Goal: Task Accomplishment & Management: Manage account settings

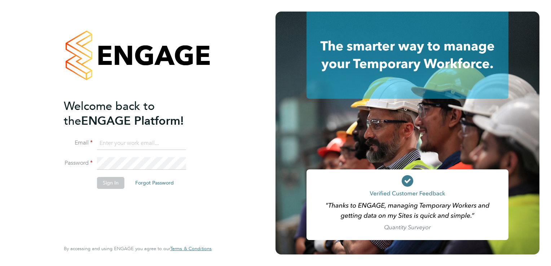
type input "[EMAIL_ADDRESS][DOMAIN_NAME]"
click at [112, 178] on button "Sign In" at bounding box center [110, 183] width 27 height 12
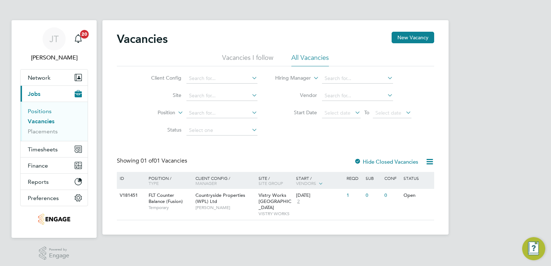
click at [35, 114] on link "Positions" at bounding box center [40, 111] width 24 height 7
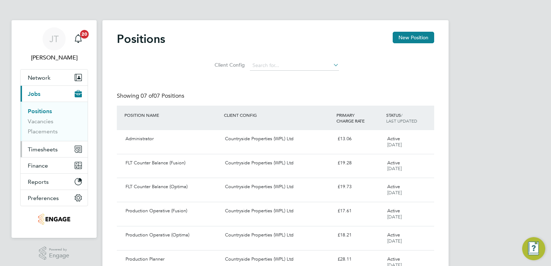
click at [48, 150] on span "Timesheets" at bounding box center [43, 149] width 30 height 7
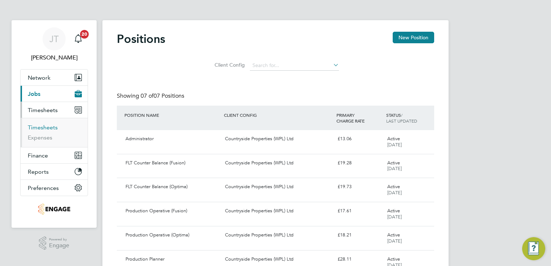
click at [48, 124] on link "Timesheets" at bounding box center [43, 127] width 30 height 7
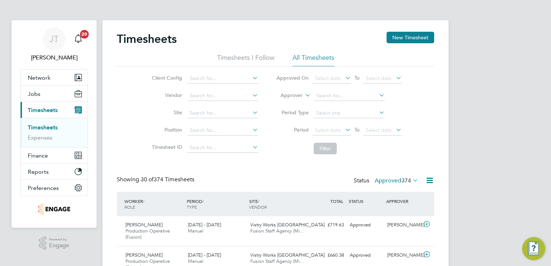
click at [402, 179] on span "374" at bounding box center [406, 180] width 10 height 7
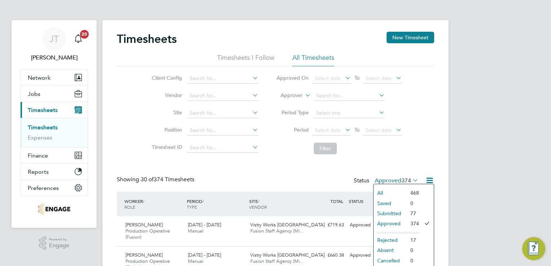
click at [396, 214] on li "Submitted" at bounding box center [389, 213] width 33 height 10
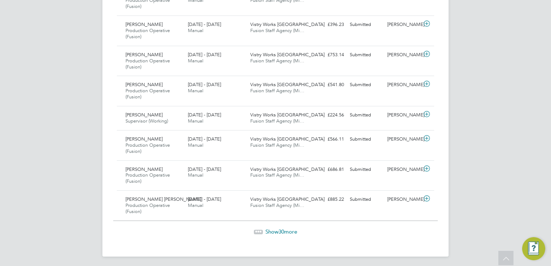
click at [289, 228] on span "Show 30 more" at bounding box center [281, 231] width 32 height 7
